Goal: Task Accomplishment & Management: Manage account settings

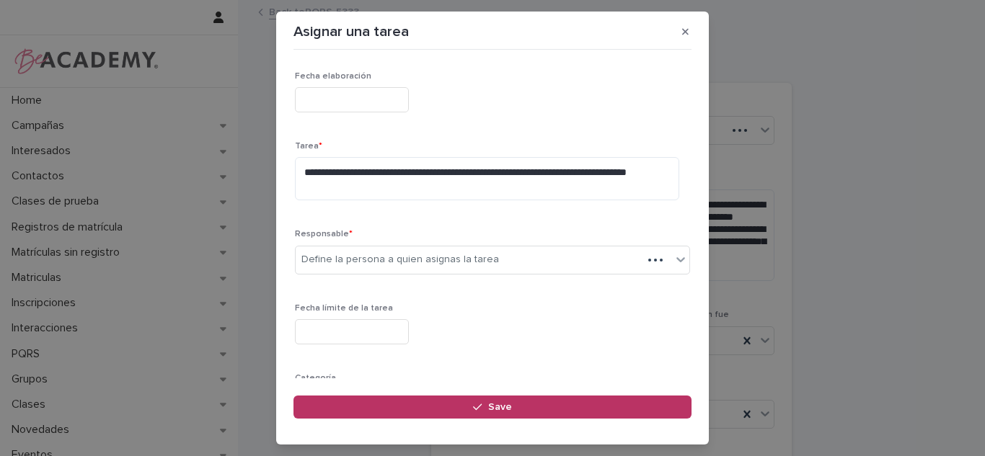
scroll to position [118, 0]
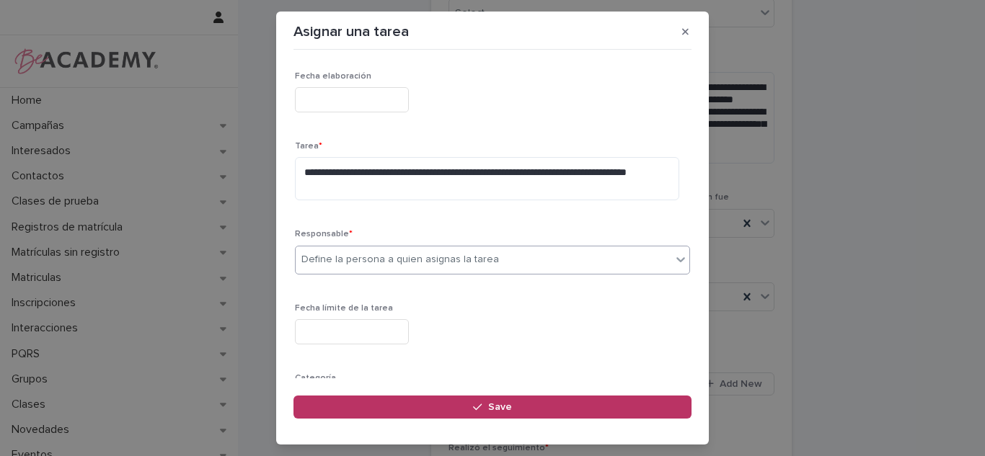
click at [572, 258] on div "Define la persona a quien asignas la tarea" at bounding box center [484, 260] width 376 height 24
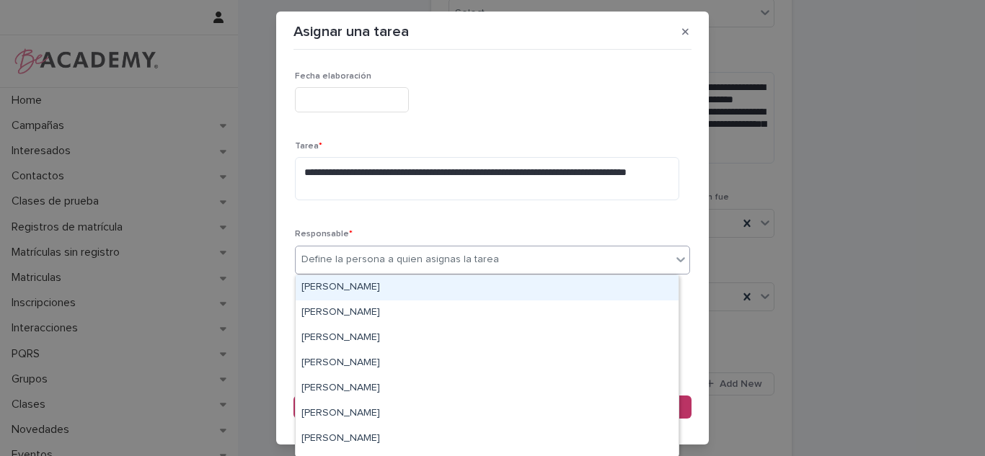
click at [482, 285] on div "[PERSON_NAME]" at bounding box center [487, 287] width 383 height 25
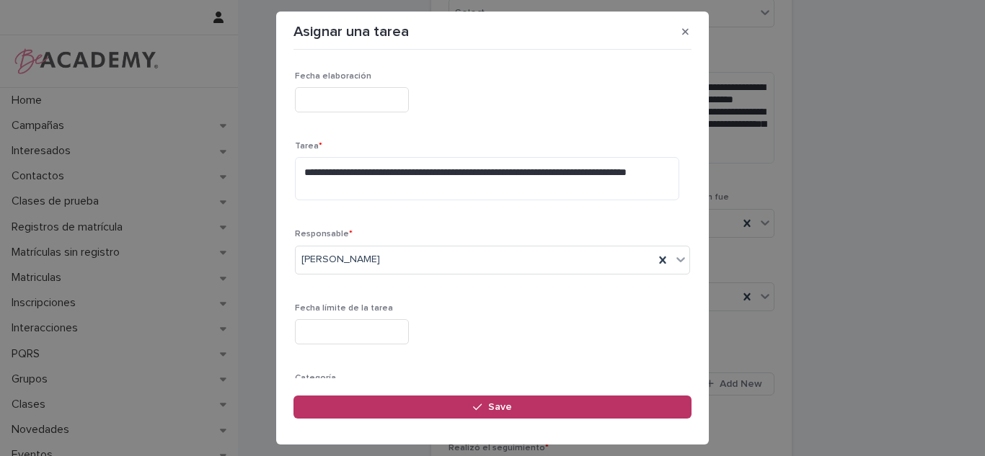
drag, startPoint x: 677, startPoint y: 211, endPoint x: 686, endPoint y: 218, distance: 11.8
click at [685, 218] on div "**********" at bounding box center [492, 217] width 398 height 323
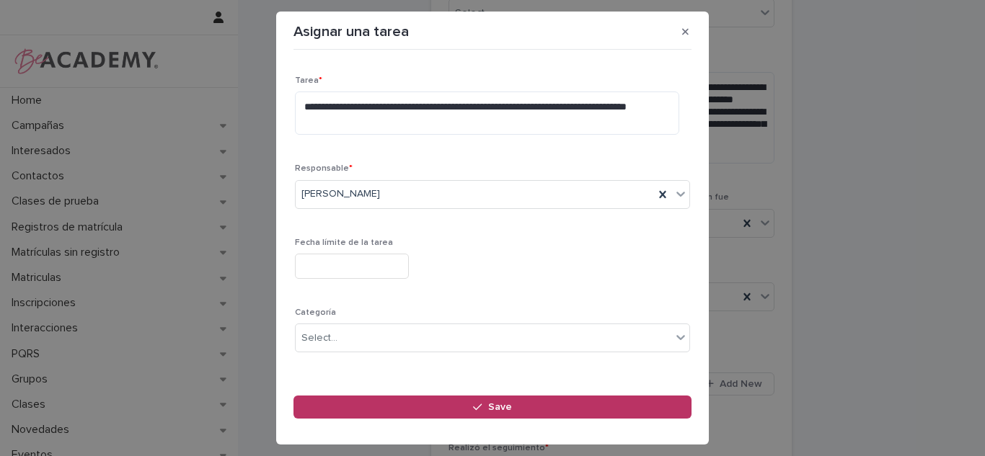
scroll to position [159, 0]
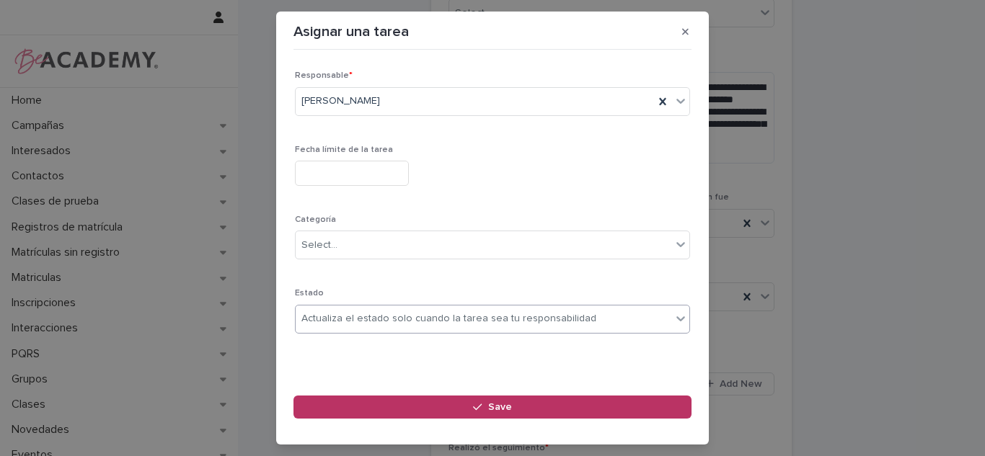
click at [388, 322] on div "Actualiza el estado solo cuando la tarea sea tu responsabilidad" at bounding box center [448, 318] width 295 height 15
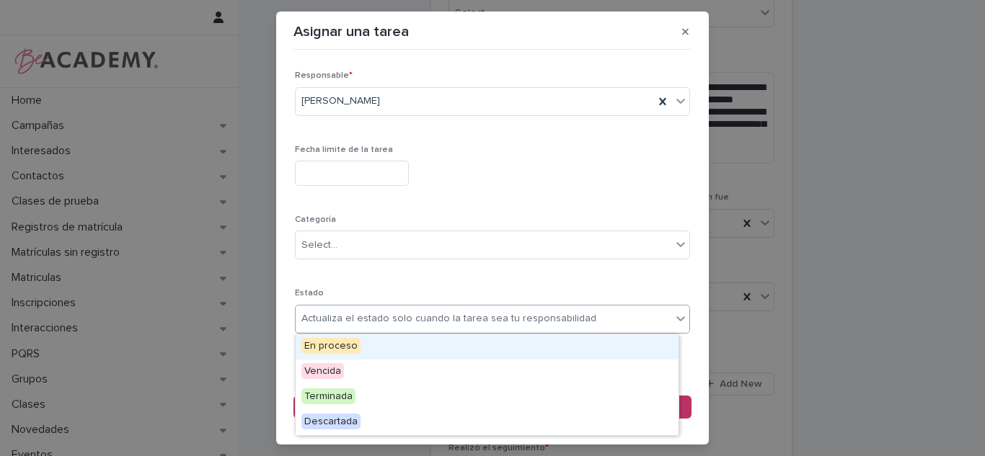
click at [386, 169] on input "text" at bounding box center [352, 173] width 114 height 25
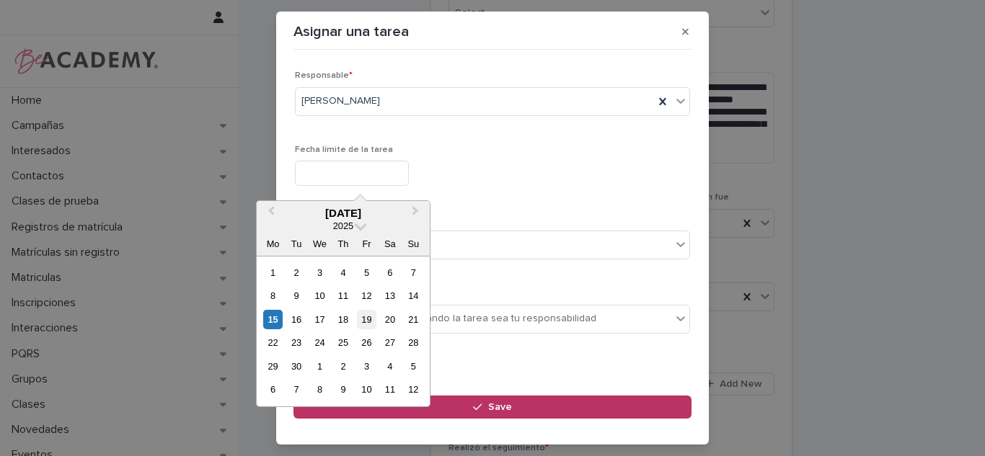
drag, startPoint x: 371, startPoint y: 315, endPoint x: 413, endPoint y: 376, distance: 74.6
click at [370, 315] on div "19" at bounding box center [366, 319] width 19 height 19
type input "**********"
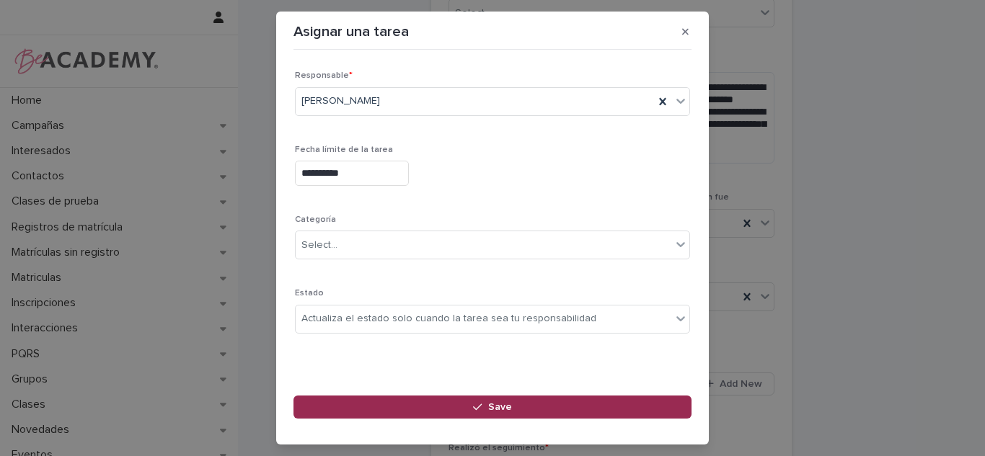
click at [440, 402] on button "Save" at bounding box center [492, 407] width 398 height 23
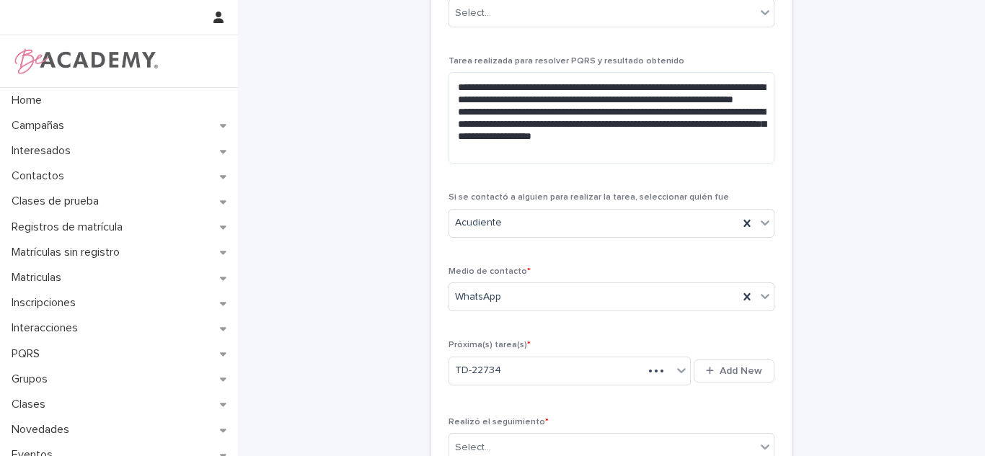
scroll to position [211, 0]
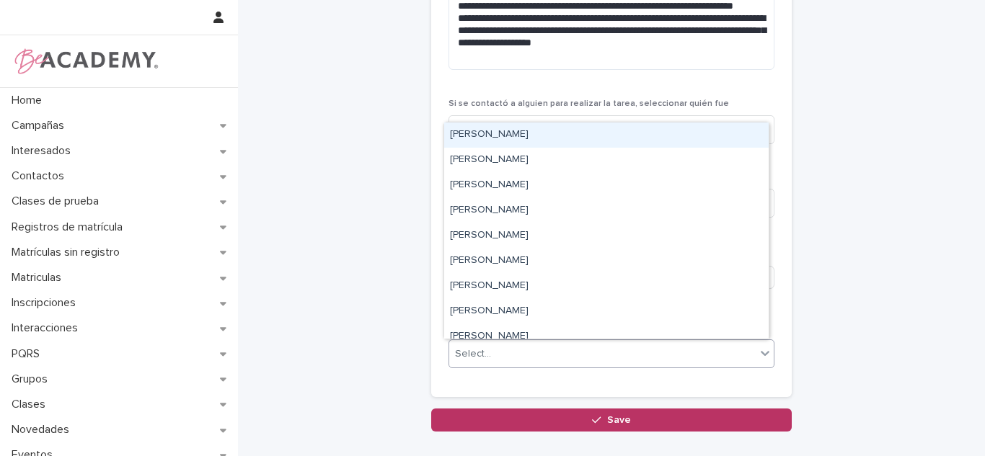
click at [594, 358] on div "Select..." at bounding box center [602, 354] width 306 height 24
click at [501, 133] on div "[PERSON_NAME]" at bounding box center [606, 135] width 324 height 25
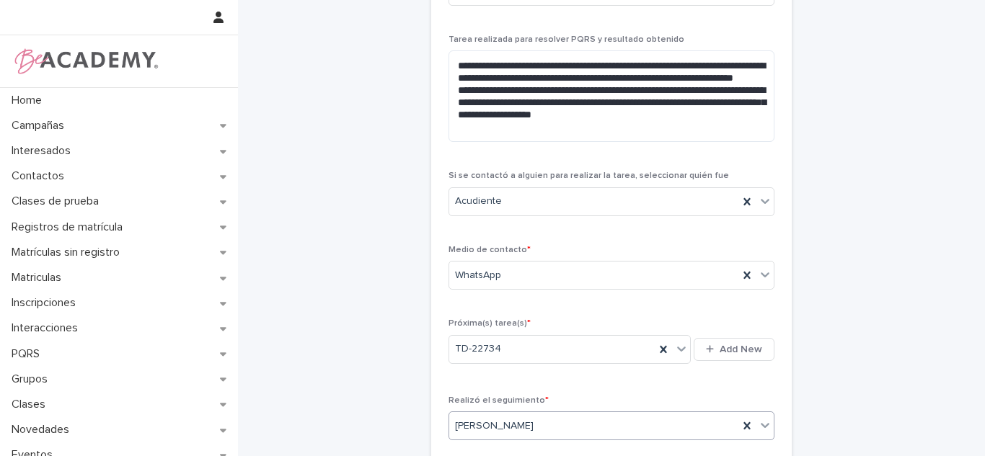
scroll to position [225, 0]
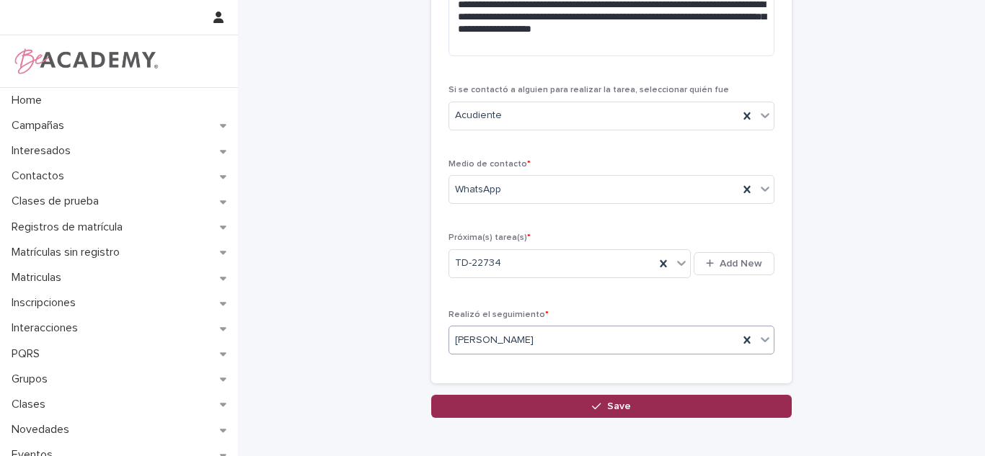
click at [756, 410] on button "Save" at bounding box center [611, 406] width 361 height 23
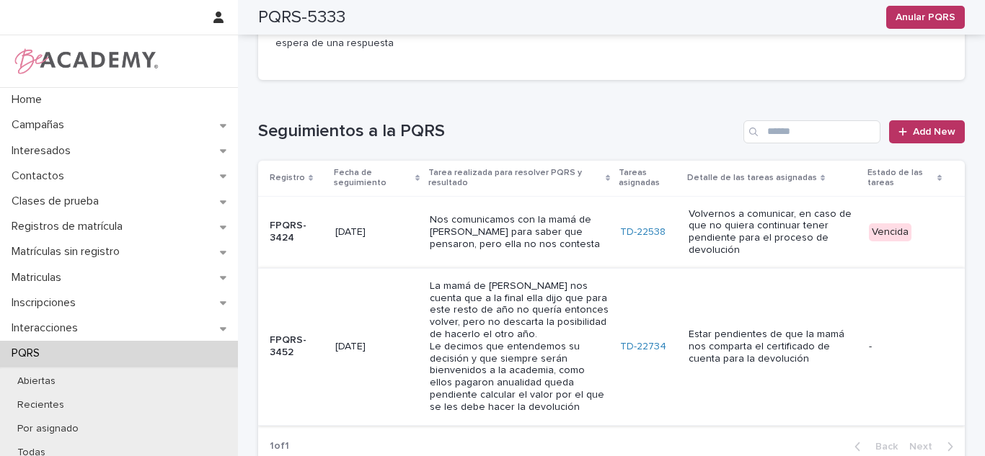
scroll to position [797, 0]
click at [642, 224] on link "TD-22538" at bounding box center [642, 230] width 45 height 12
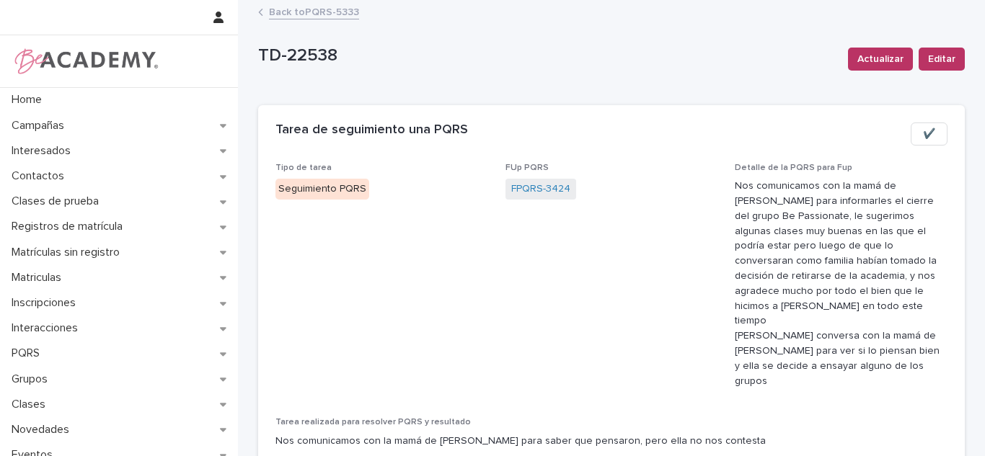
click at [923, 131] on span "✔️" at bounding box center [929, 134] width 12 height 14
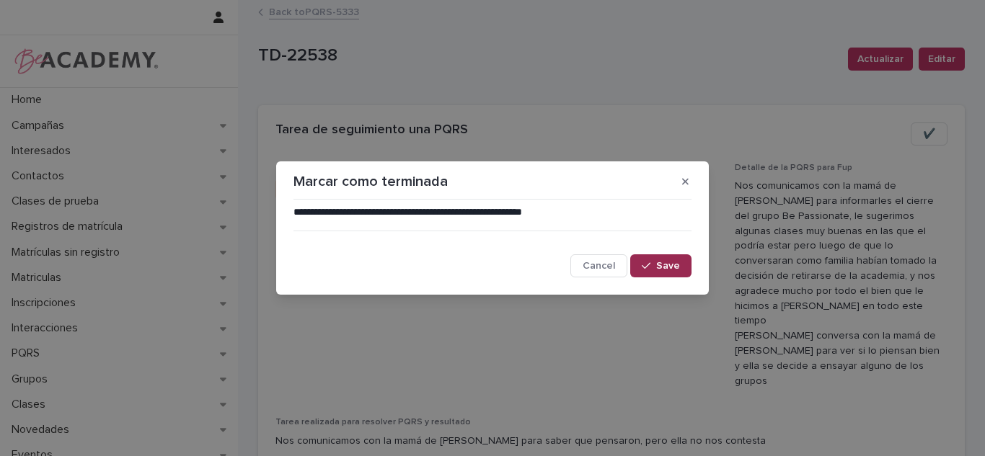
click at [660, 258] on button "Save" at bounding box center [660, 266] width 61 height 23
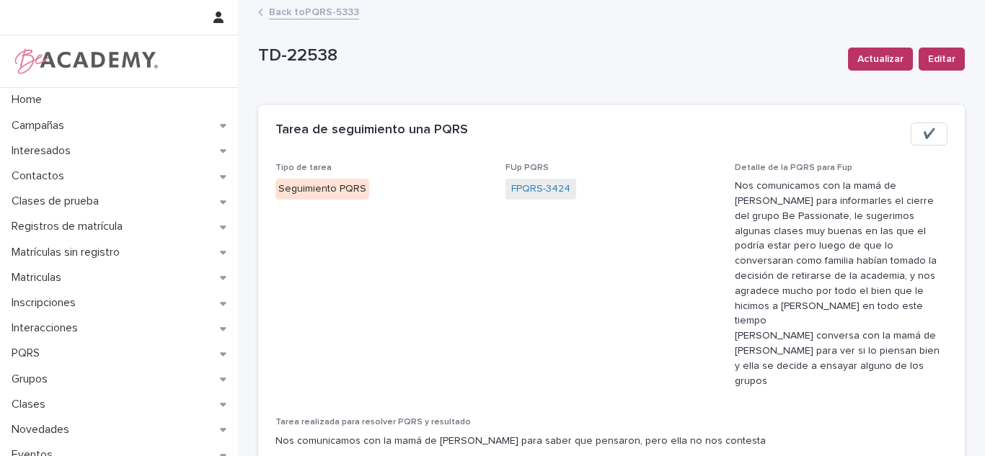
click at [299, 15] on link "Back to PQRS-5333" at bounding box center [314, 11] width 90 height 17
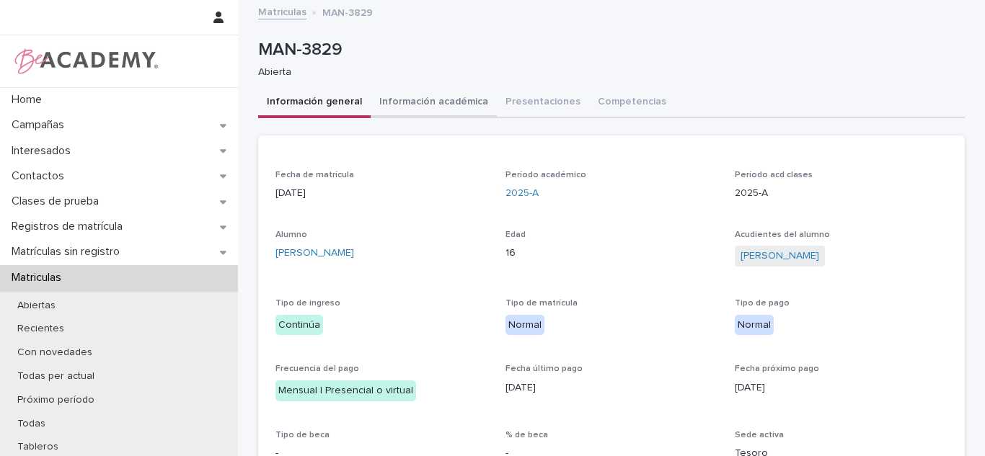
click at [403, 90] on button "Información académica" at bounding box center [434, 103] width 126 height 30
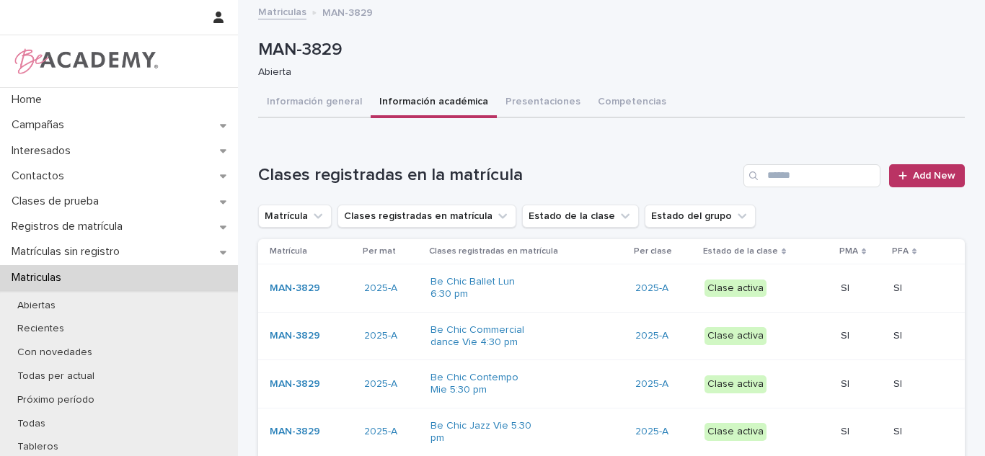
click at [512, 107] on button "Presentaciones" at bounding box center [543, 103] width 92 height 30
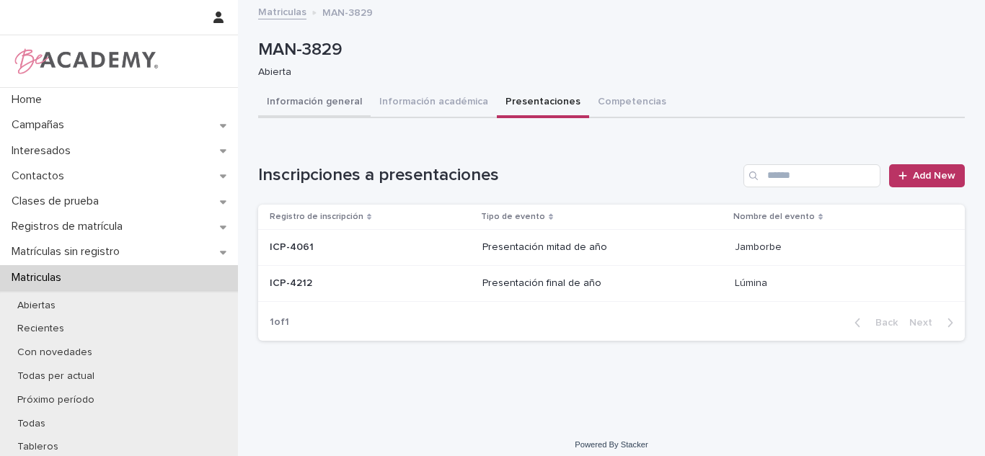
click at [318, 102] on button "Información general" at bounding box center [314, 103] width 112 height 30
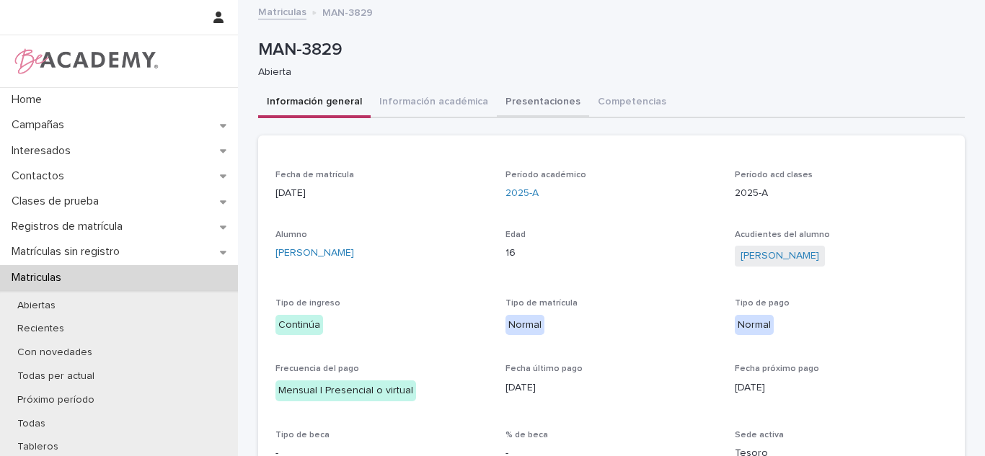
click at [549, 104] on button "Presentaciones" at bounding box center [543, 103] width 92 height 30
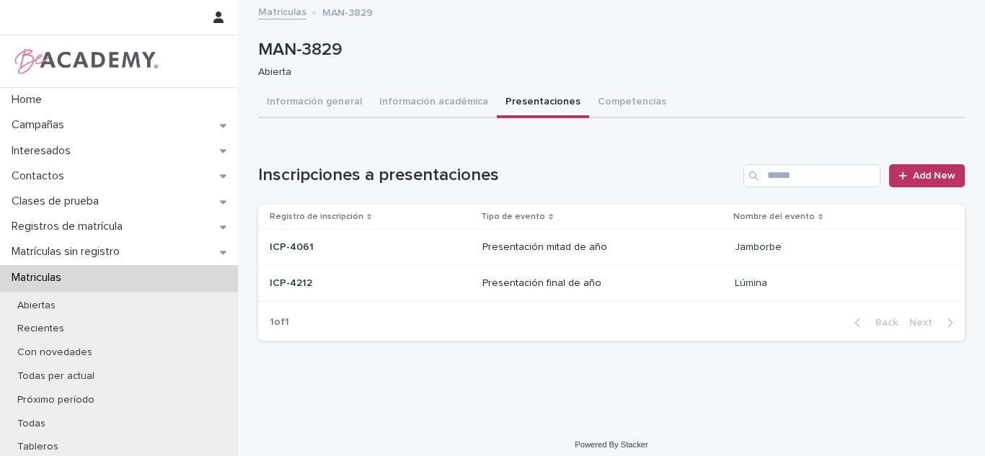
click at [340, 105] on button "Información general" at bounding box center [314, 103] width 112 height 30
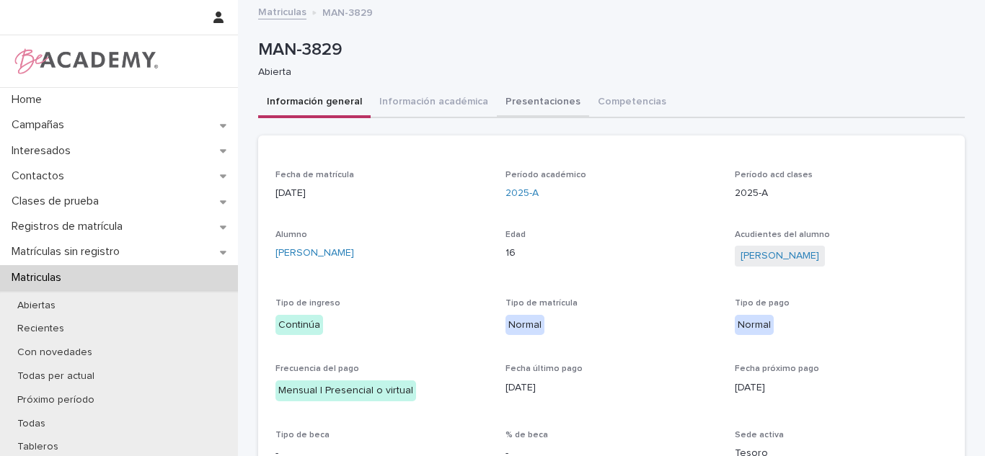
click at [518, 117] on button "Presentaciones" at bounding box center [543, 103] width 92 height 30
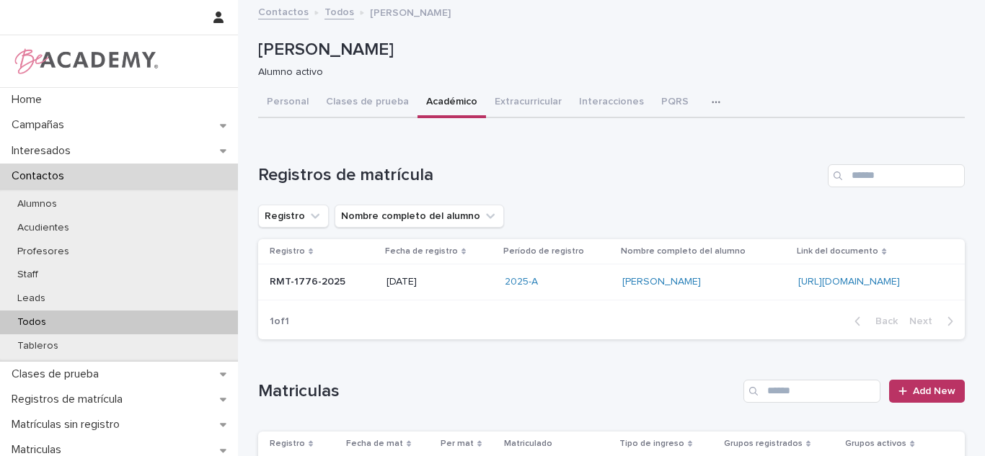
scroll to position [260, 0]
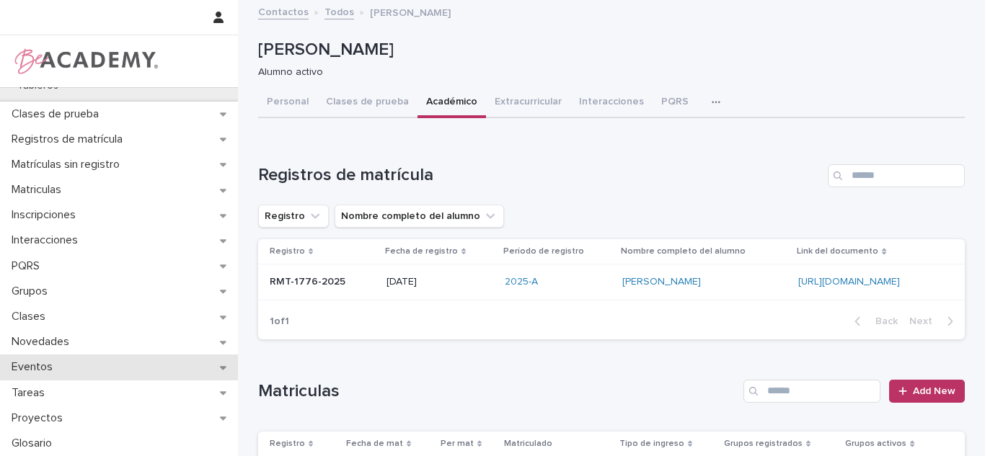
click at [95, 366] on div "Eventos" at bounding box center [119, 367] width 238 height 25
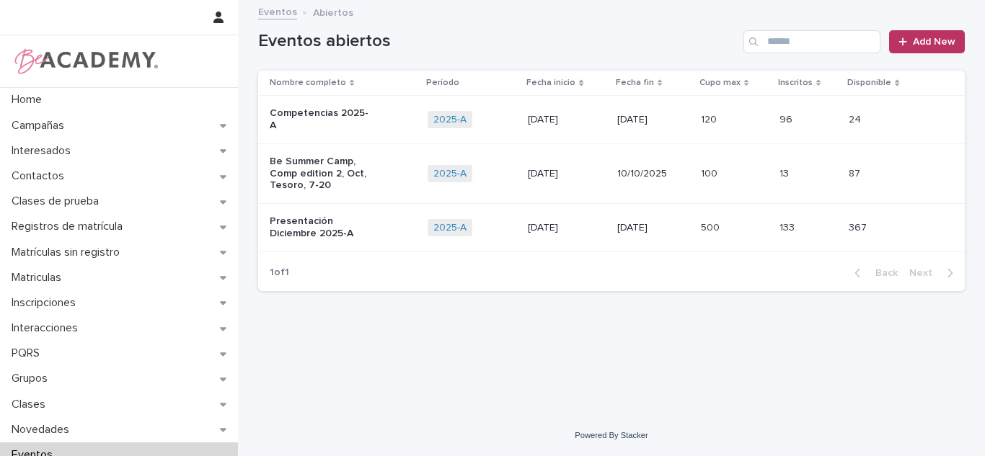
click at [306, 236] on div "Presentación Diciembre 2025-A" at bounding box center [343, 228] width 146 height 36
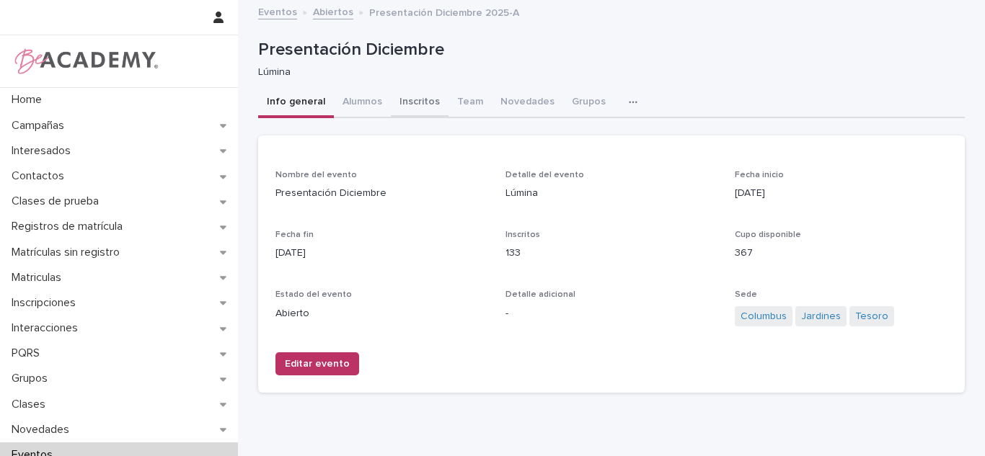
click at [400, 107] on button "Inscritos" at bounding box center [420, 103] width 58 height 30
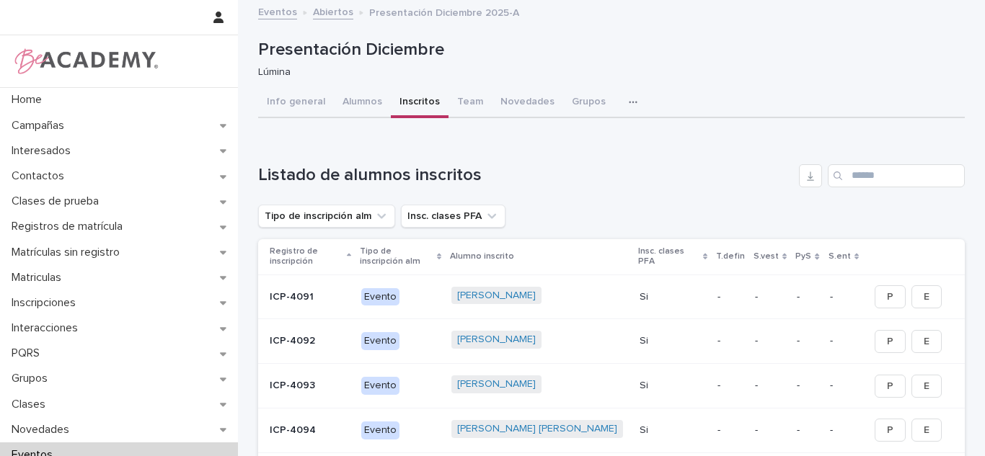
click at [840, 165] on div "Search" at bounding box center [839, 175] width 23 height 23
click at [832, 146] on div "Loading... Saving… Listado de alumnos inscritos Tipo de inscripción alm Insc. c…" at bounding box center [611, 460] width 707 height 648
click at [857, 172] on input "Search" at bounding box center [896, 175] width 137 height 23
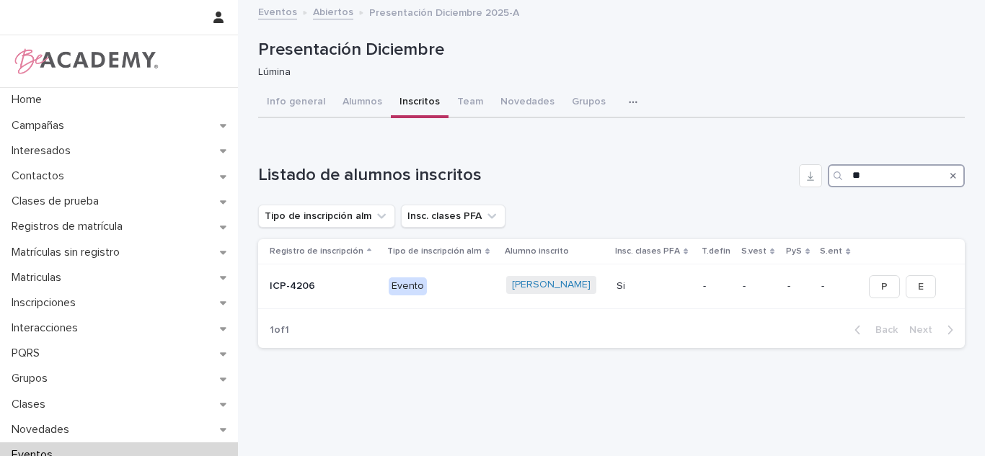
type input "*"
click at [890, 171] on input "**********" at bounding box center [896, 175] width 137 height 23
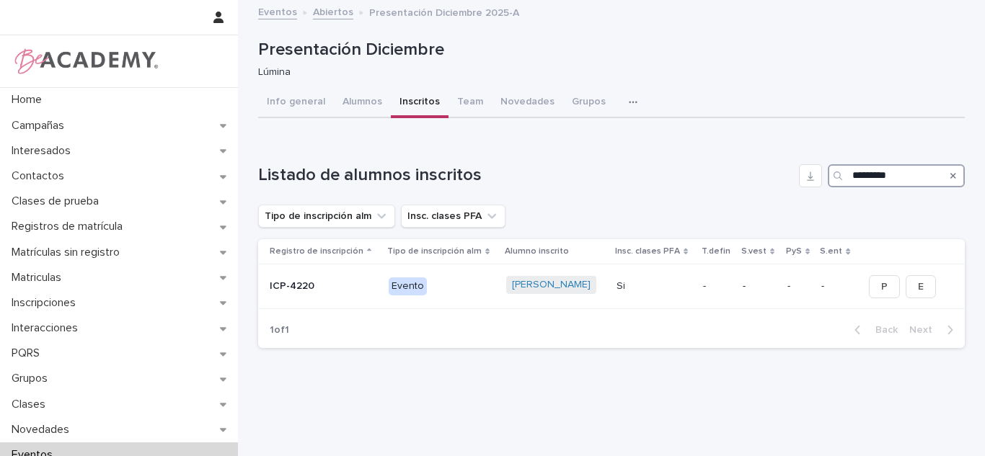
click at [914, 186] on input "*********" at bounding box center [896, 175] width 137 height 23
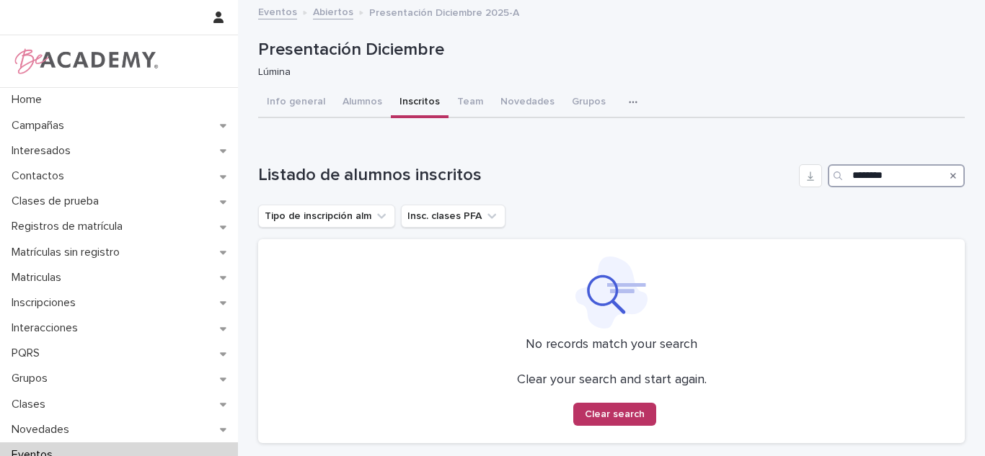
click at [893, 180] on input "********" at bounding box center [896, 175] width 137 height 23
type input "*"
type input "********"
